Goal: Find specific page/section: Find specific page/section

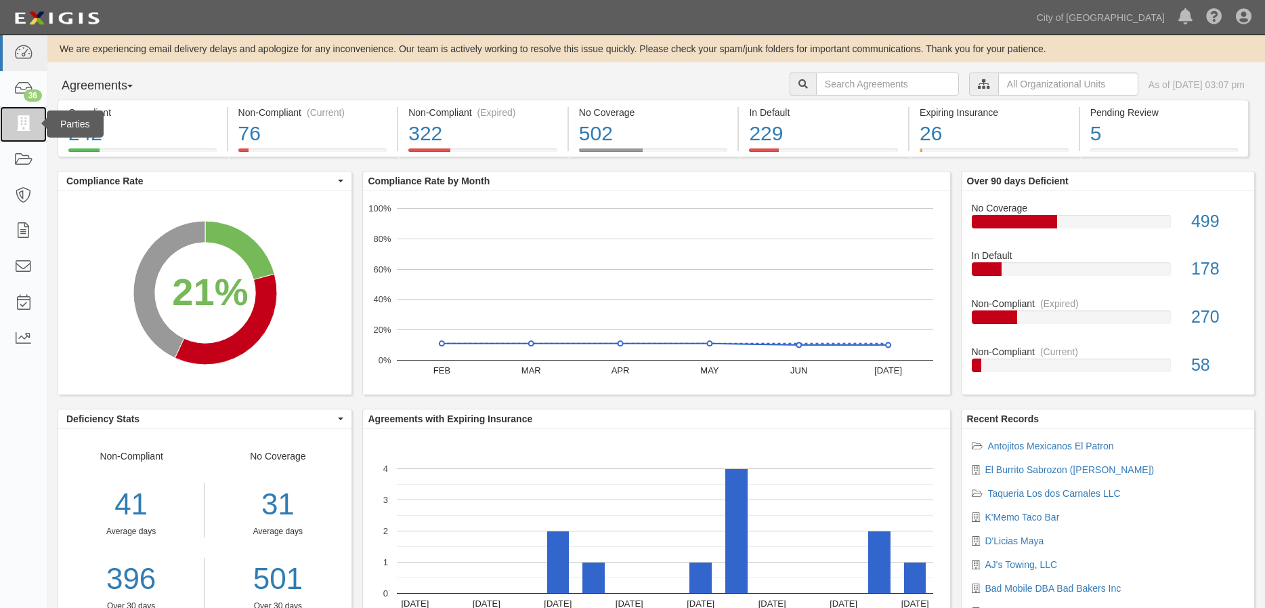
click at [22, 121] on icon at bounding box center [23, 125] width 19 height 16
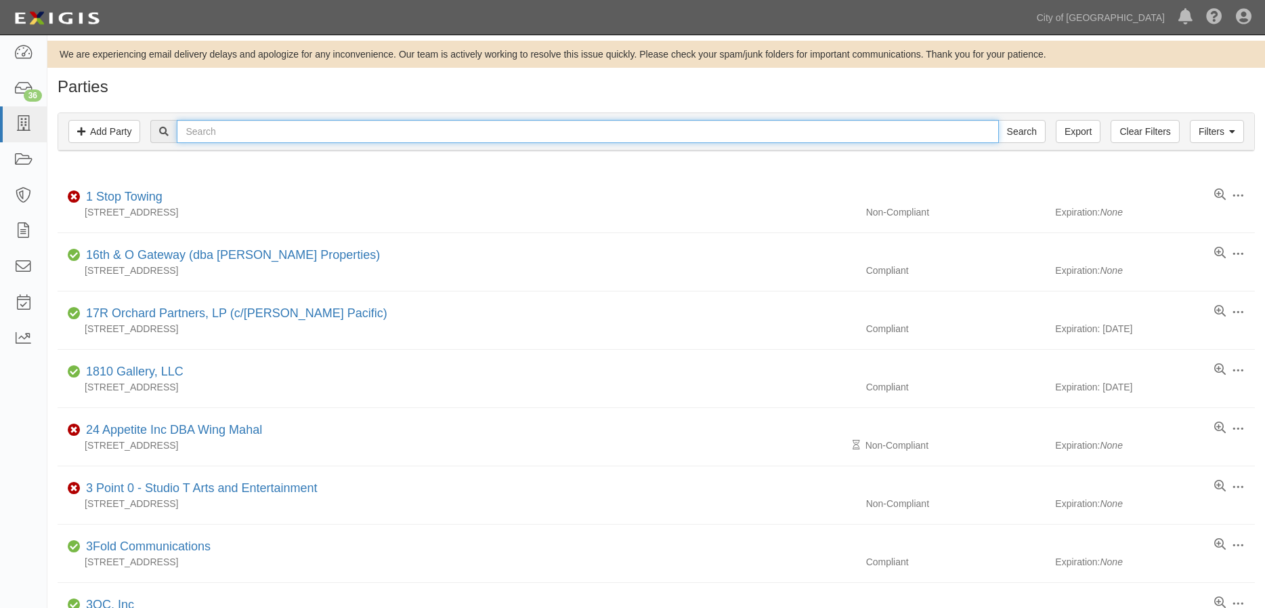
click at [333, 131] on input "text" at bounding box center [588, 131] width 822 height 23
type input "chima"
click at [1021, 131] on input "Search" at bounding box center [1021, 131] width 47 height 23
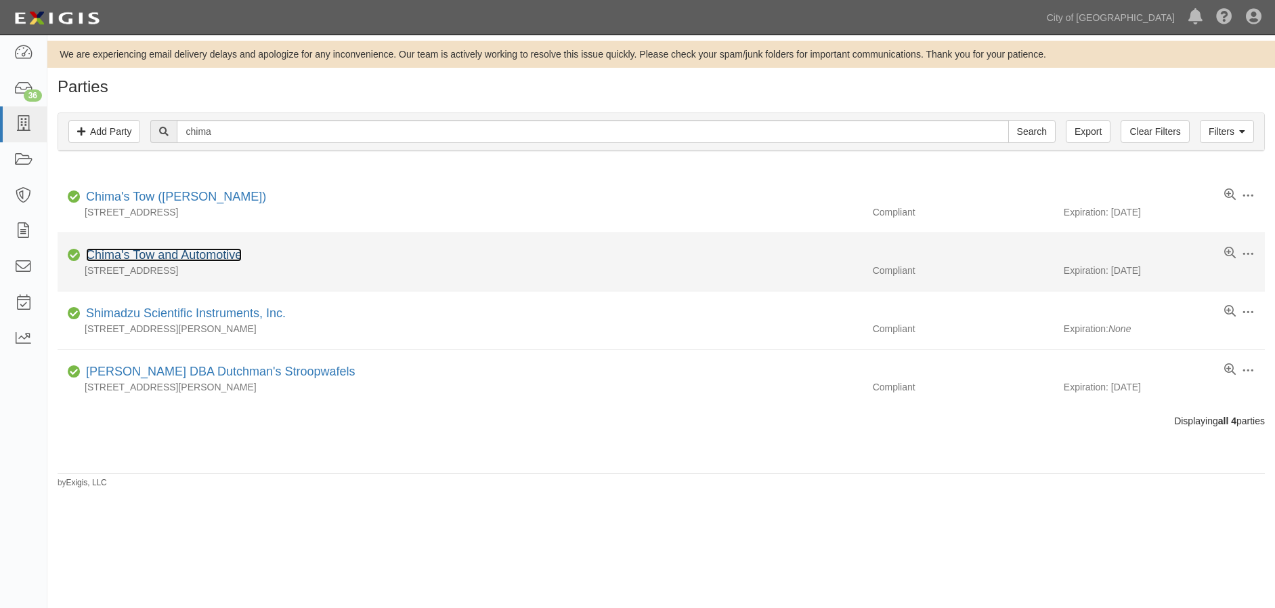
click at [180, 256] on link "Chima's Tow and Automotive" at bounding box center [164, 255] width 156 height 14
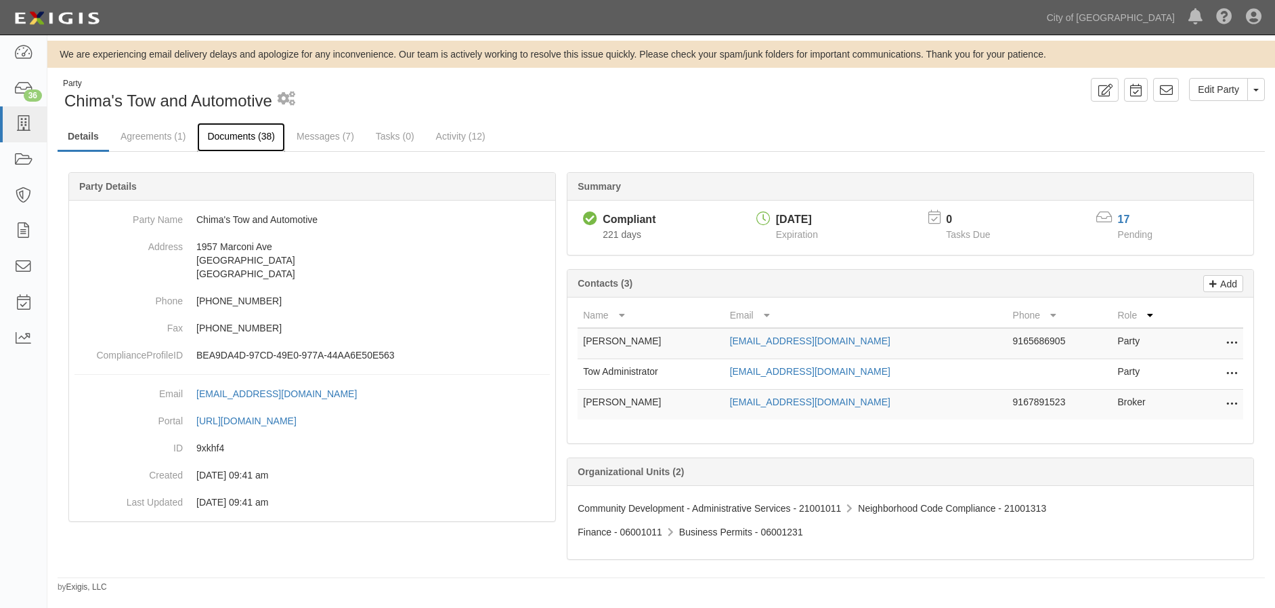
click at [238, 138] on link "Documents (38)" at bounding box center [241, 137] width 88 height 29
